Goal: Information Seeking & Learning: Learn about a topic

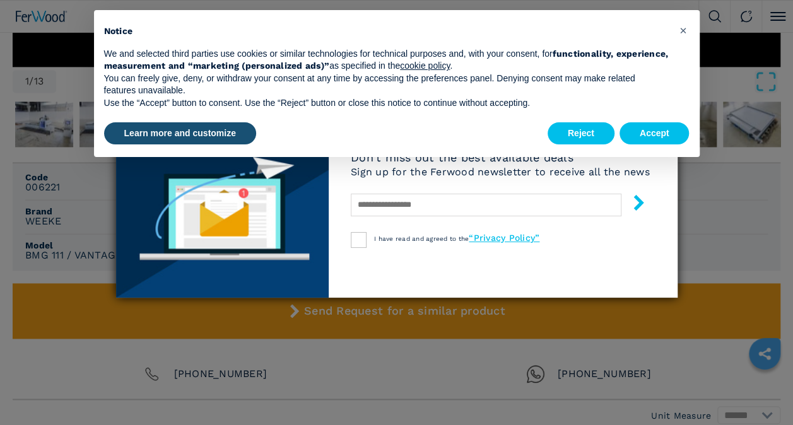
scroll to position [837, 0]
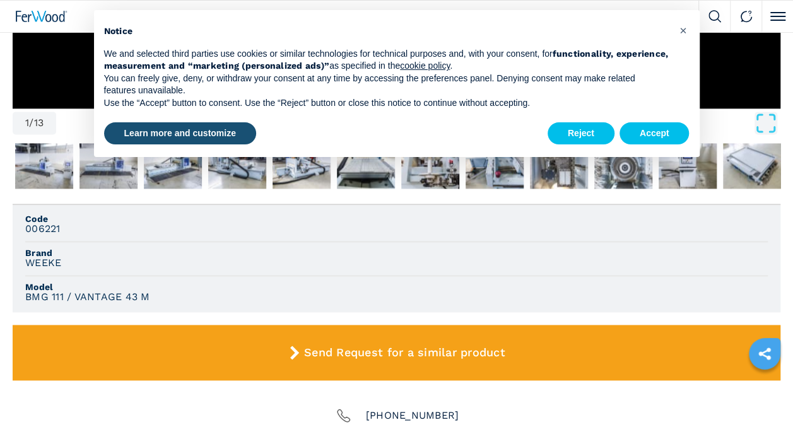
scroll to position [797, 0]
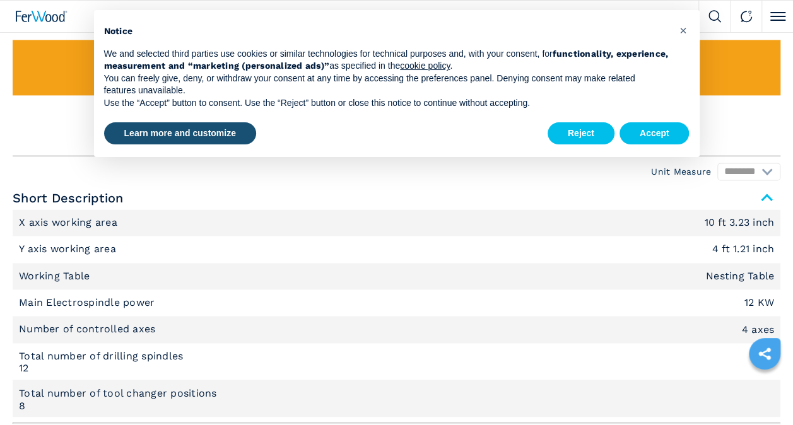
scroll to position [801, 0]
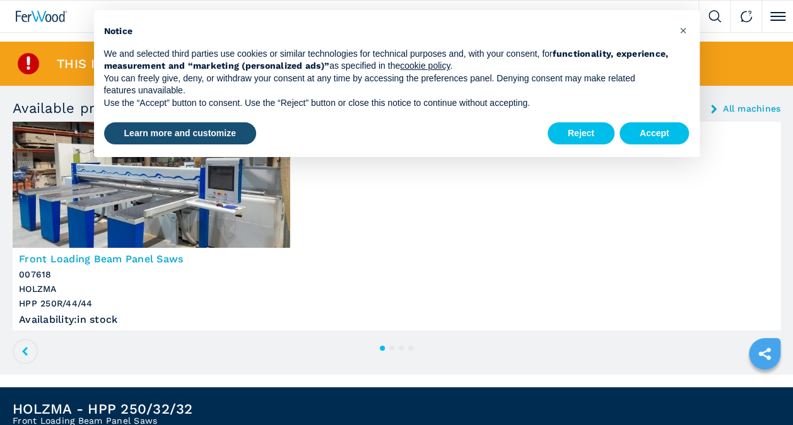
scroll to position [11, 0]
